Goal: Task Accomplishment & Management: Manage account settings

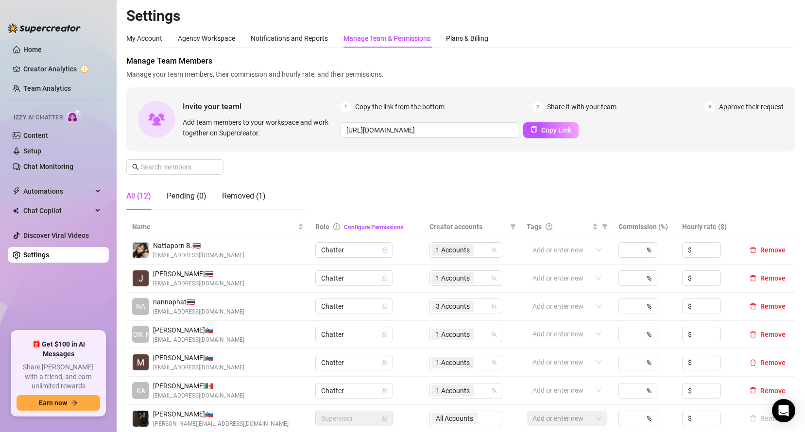
click at [288, 187] on div "All (12) Pending (0) Removed (1)" at bounding box center [215, 196] width 179 height 27
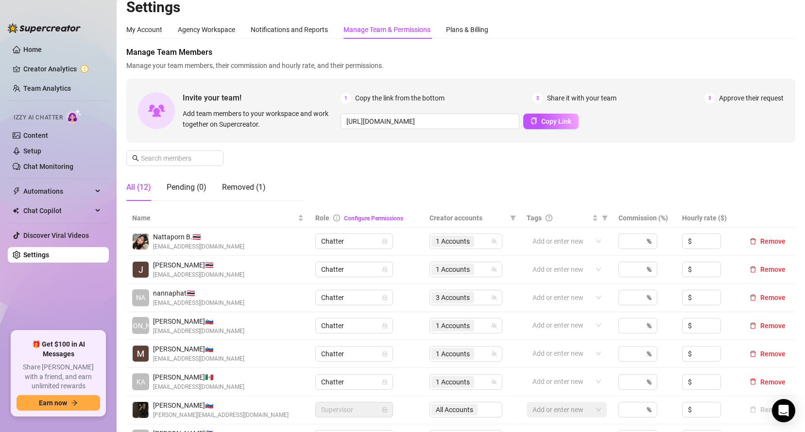
scroll to position [8, 0]
click at [553, 128] on button "Copy Link" at bounding box center [550, 122] width 55 height 16
click at [549, 125] on span "Copy Link" at bounding box center [556, 122] width 30 height 8
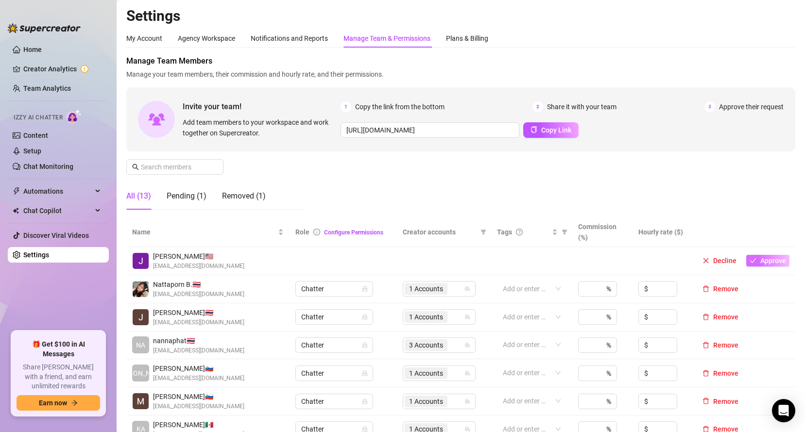
click at [749, 260] on icon "check" at bounding box center [752, 260] width 7 height 7
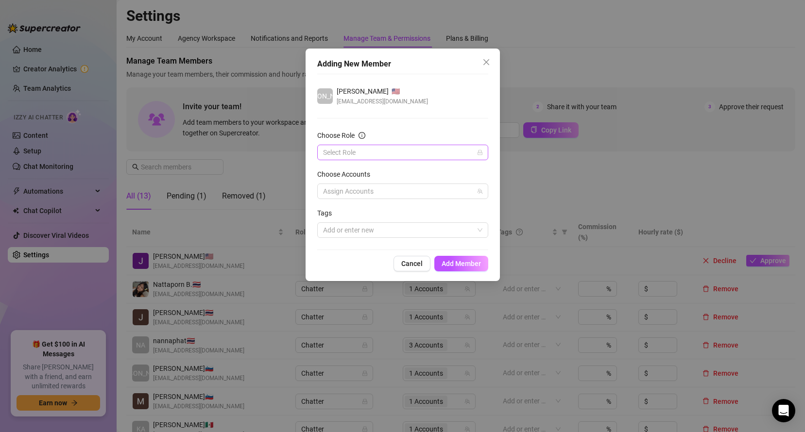
click at [413, 159] on input "Choose Role" at bounding box center [398, 152] width 151 height 15
click at [361, 175] on div "Chatter" at bounding box center [402, 172] width 155 height 11
click at [374, 185] on div at bounding box center [397, 192] width 157 height 14
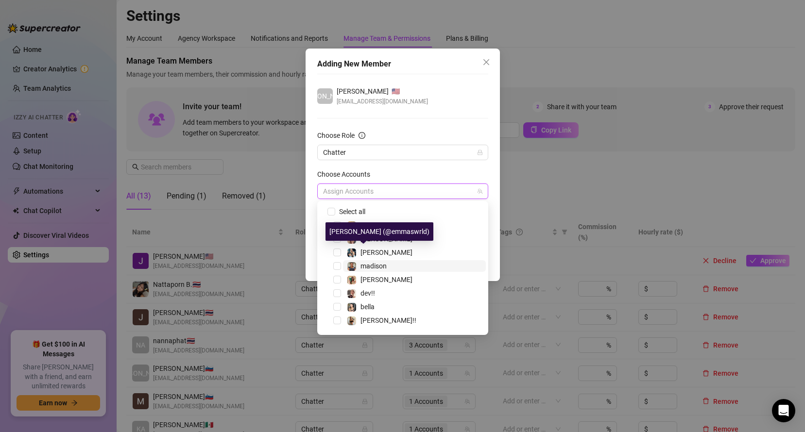
click at [370, 260] on div "madison" at bounding box center [373, 266] width 26 height 12
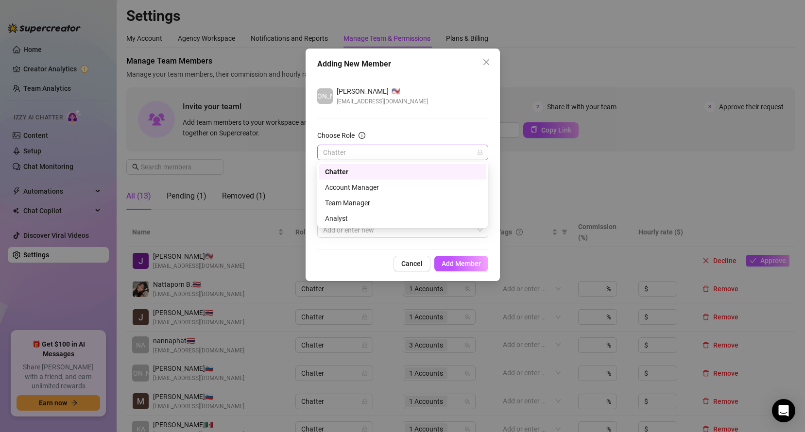
click at [407, 156] on span "Chatter" at bounding box center [402, 152] width 159 height 15
click at [401, 133] on div "Choose Role" at bounding box center [402, 137] width 171 height 15
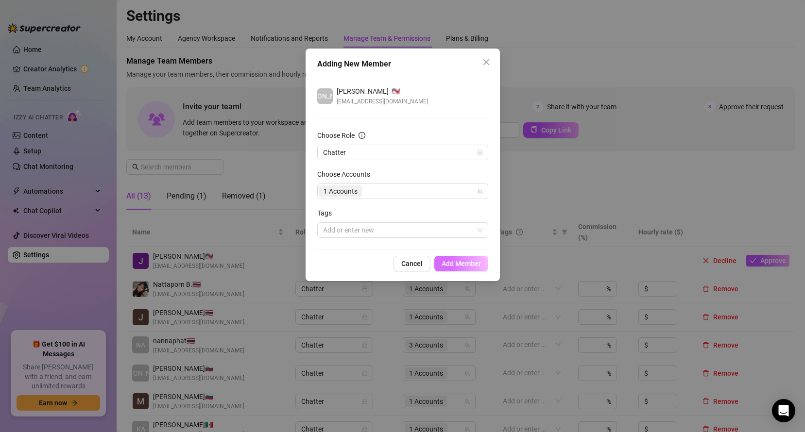
click at [456, 257] on button "Add Member" at bounding box center [461, 264] width 54 height 16
